Goal: Transaction & Acquisition: Book appointment/travel/reservation

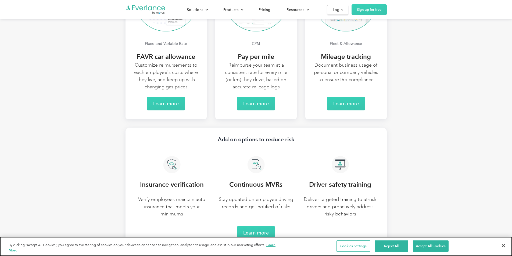
scroll to position [1101, 0]
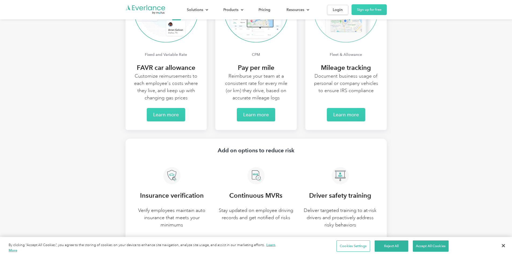
click at [378, 42] on img at bounding box center [345, 10] width 64 height 64
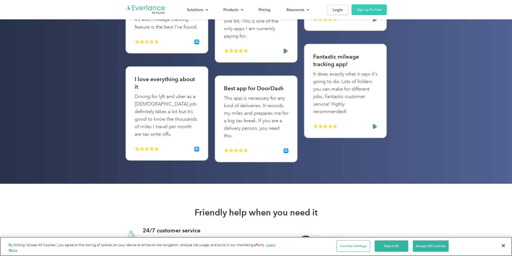
scroll to position [1665, 0]
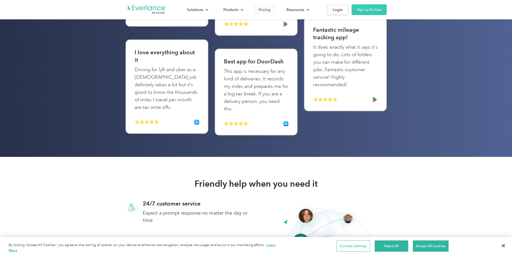
click at [276, 5] on link "Pricing" at bounding box center [264, 9] width 23 height 9
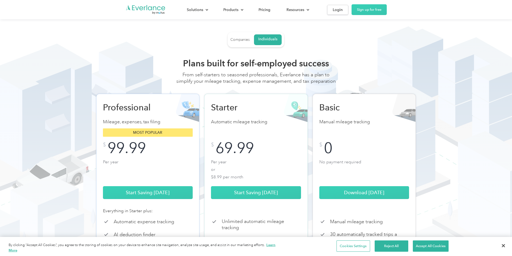
click at [241, 42] on link "Companies" at bounding box center [239, 40] width 19 height 10
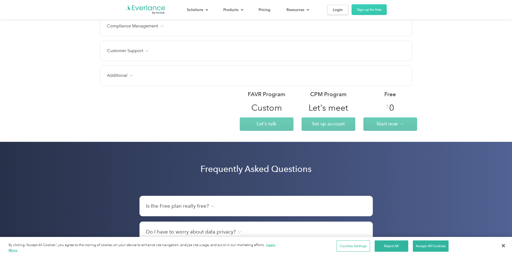
scroll to position [672, 0]
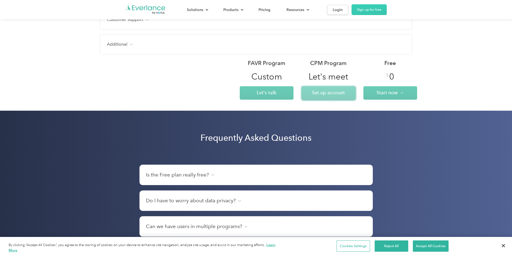
click at [334, 93] on span "Set up account" at bounding box center [328, 93] width 33 height 6
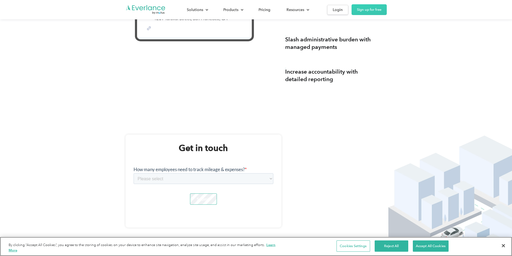
scroll to position [645, 0]
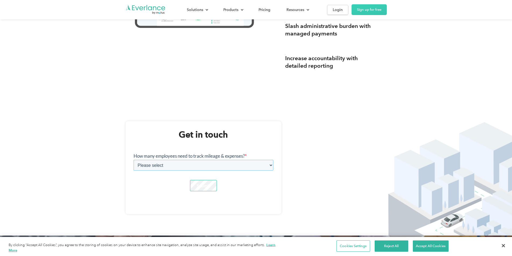
click at [270, 166] on select "Please select 1-4 5-19 20-39 [PHONE_NUMBER] [PHONE_NUMBER] 1000+" at bounding box center [203, 165] width 140 height 11
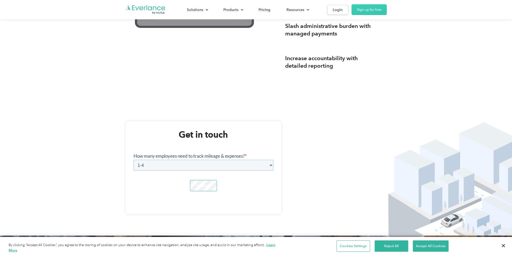
click at [133, 160] on select "Please select 1-4 5-19 20-39 [PHONE_NUMBER] [PHONE_NUMBER] 1000+" at bounding box center [203, 165] width 140 height 11
click at [266, 166] on select "Please select 1-4 5-19 20-39 [PHONE_NUMBER] [PHONE_NUMBER] 1000+" at bounding box center [203, 165] width 140 height 11
select select "6-20"
click at [133, 160] on select "Please select 1-4 5-19 20-39 [PHONE_NUMBER] [PHONE_NUMBER] 1000+" at bounding box center [203, 165] width 140 height 11
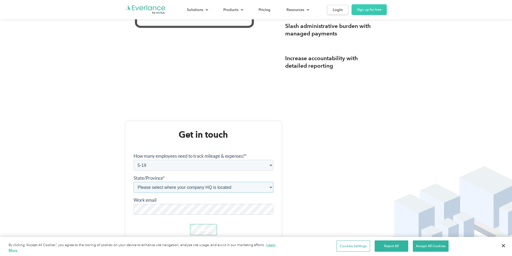
click at [267, 187] on select "Please select where your company HQ is located Alabama Alberta Alaska Arizona A…" at bounding box center [203, 187] width 140 height 11
select select "Other"
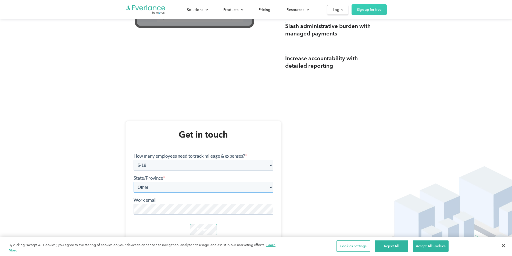
click at [133, 182] on select "Please select where your company HQ is located Alabama Alberta Alaska Arizona A…" at bounding box center [203, 187] width 140 height 11
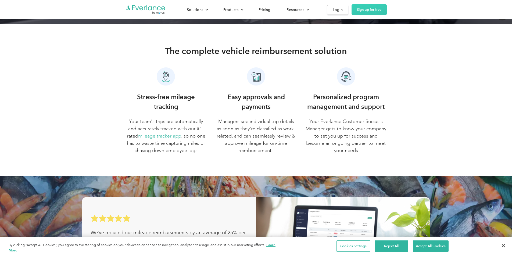
scroll to position [134, 0]
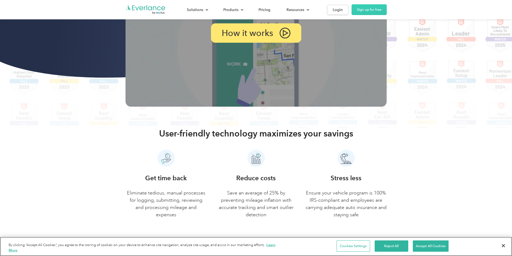
scroll to position [269, 0]
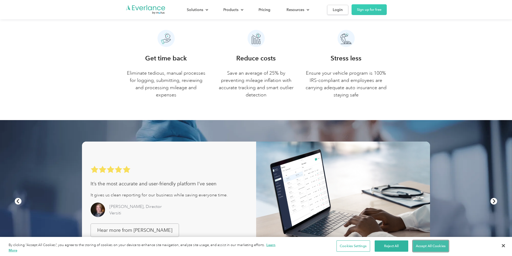
click at [434, 250] on button "Accept All Cookies" at bounding box center [431, 245] width 36 height 11
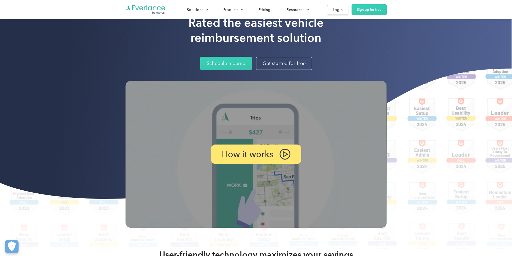
scroll to position [0, 0]
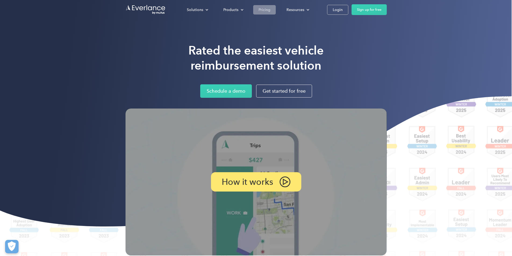
click at [270, 9] on div "Pricing" at bounding box center [264, 9] width 12 height 7
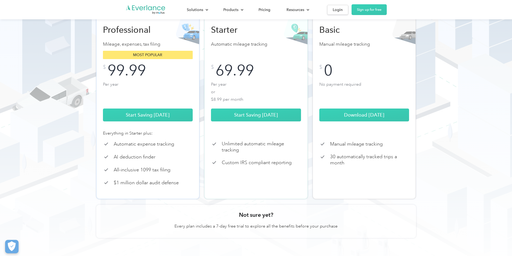
scroll to position [107, 0]
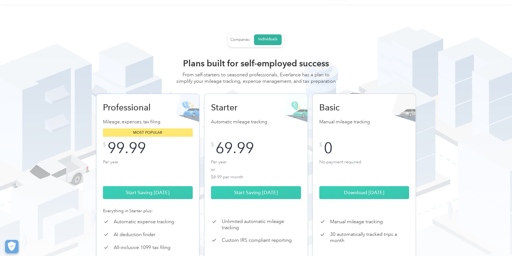
click at [239, 41] on div "Companies" at bounding box center [239, 39] width 19 height 5
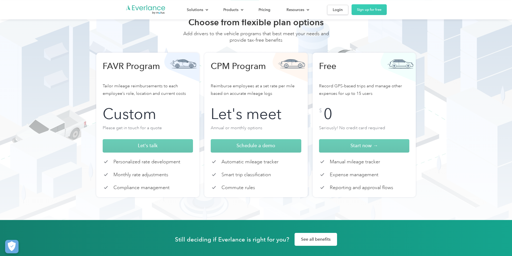
scroll to position [27, 0]
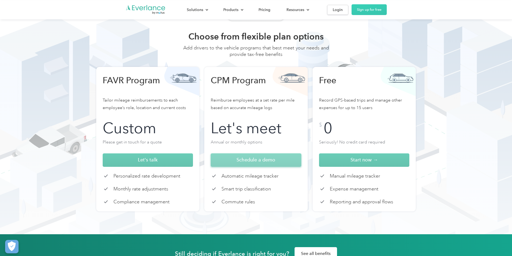
click at [264, 161] on span "Schedule a demo" at bounding box center [255, 160] width 39 height 6
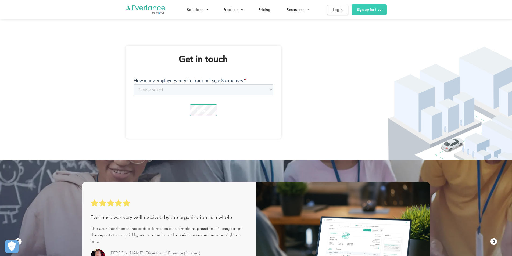
scroll to position [725, 0]
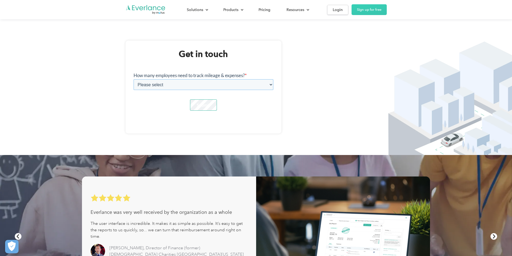
click at [271, 82] on select "Please select 1-4 5-19 20-39 [PHONE_NUMBER] [PHONE_NUMBER] 1000+" at bounding box center [203, 84] width 140 height 11
select select "6-20"
click at [133, 79] on select "Please select 1-4 5-19 20-39 [PHONE_NUMBER] [PHONE_NUMBER] 1000+" at bounding box center [203, 84] width 140 height 11
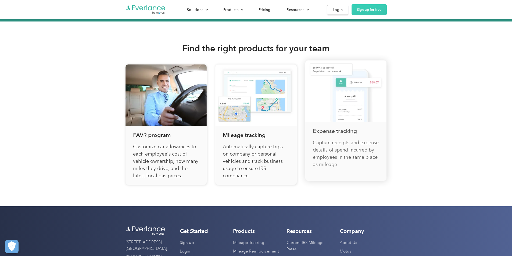
scroll to position [1835, 0]
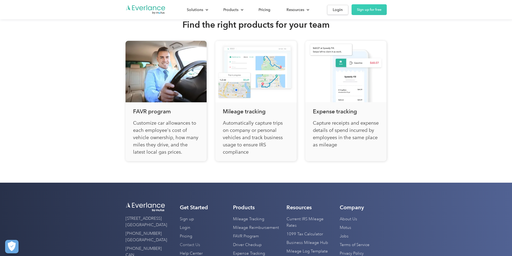
click at [180, 241] on link "Contact Us" at bounding box center [190, 245] width 20 height 9
